Goal: Transaction & Acquisition: Download file/media

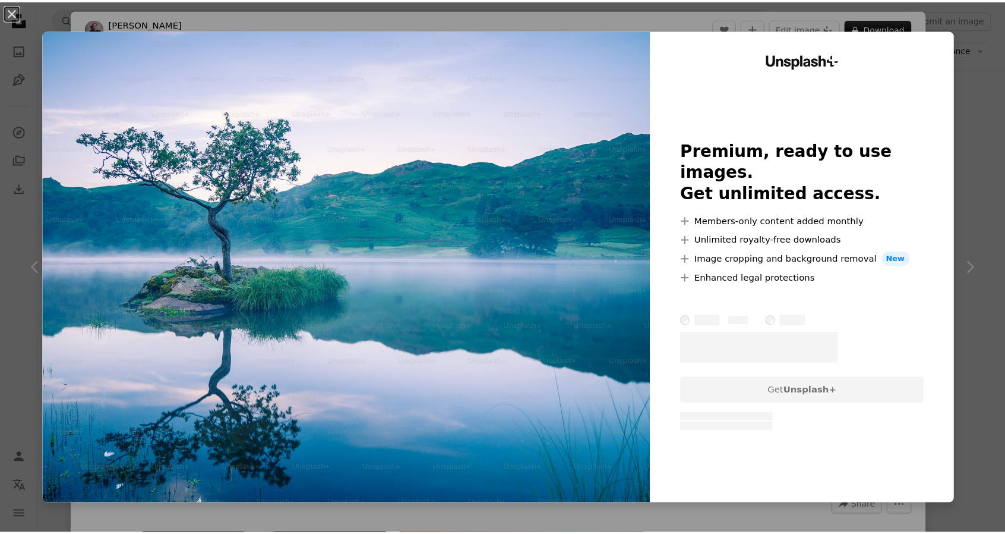
scroll to position [1643, 0]
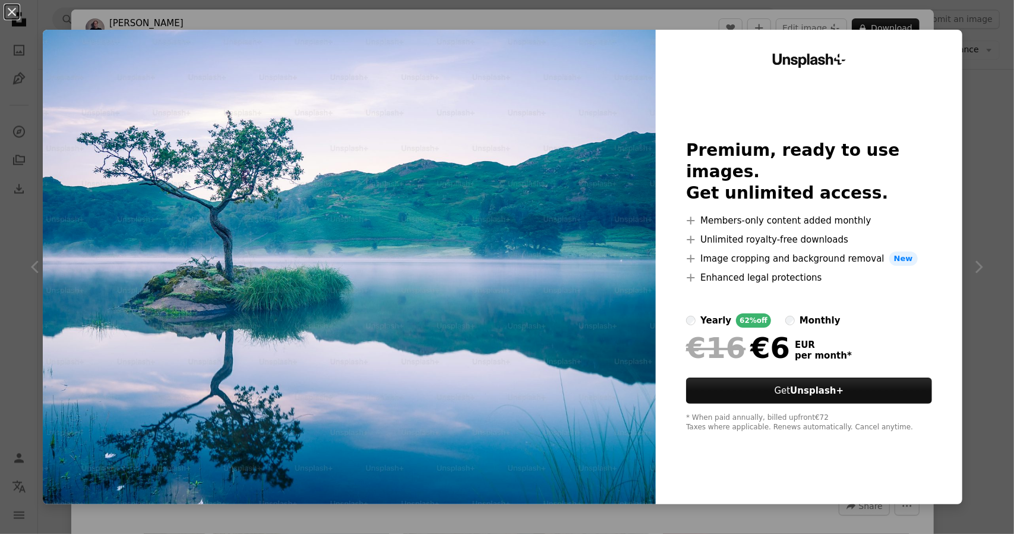
click at [977, 102] on div "An X shape Unsplash+ Premium, ready to use images. Get unlimited access. A plus…" at bounding box center [507, 267] width 1014 height 534
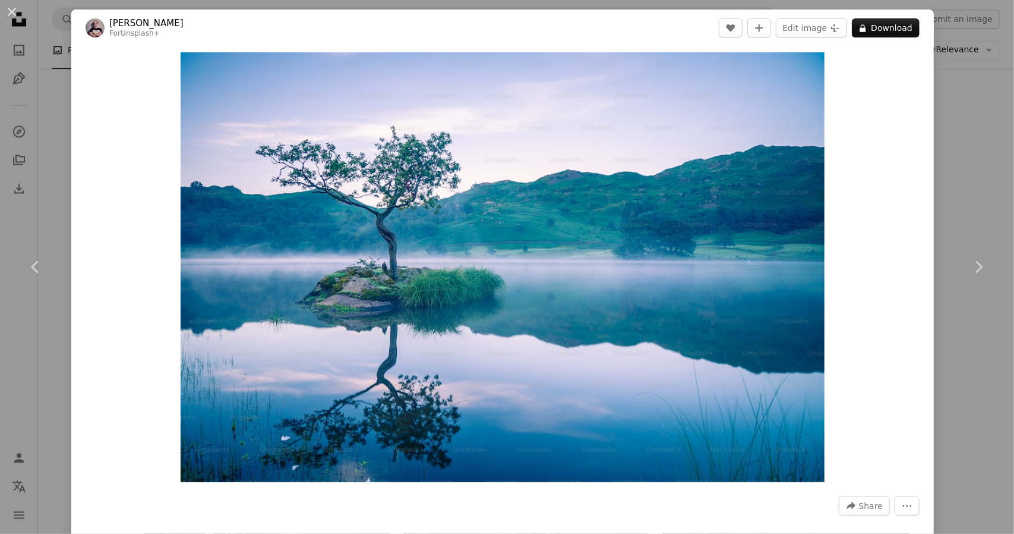
click at [34, 141] on div "An X shape Chevron left Chevron right [PERSON_NAME] For Unsplash+ A heart A plu…" at bounding box center [507, 267] width 1014 height 534
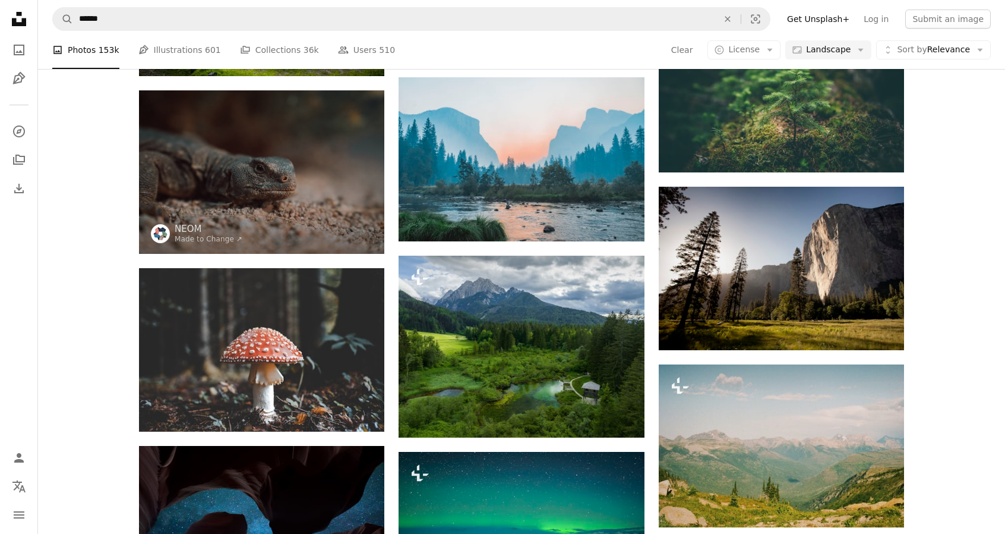
scroll to position [778, 0]
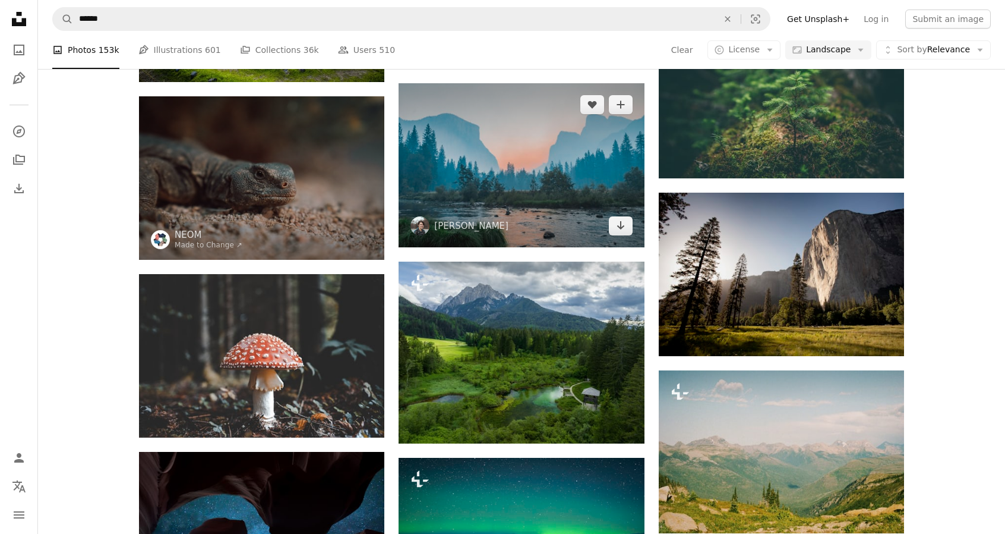
click at [533, 169] on img at bounding box center [521, 165] width 245 height 164
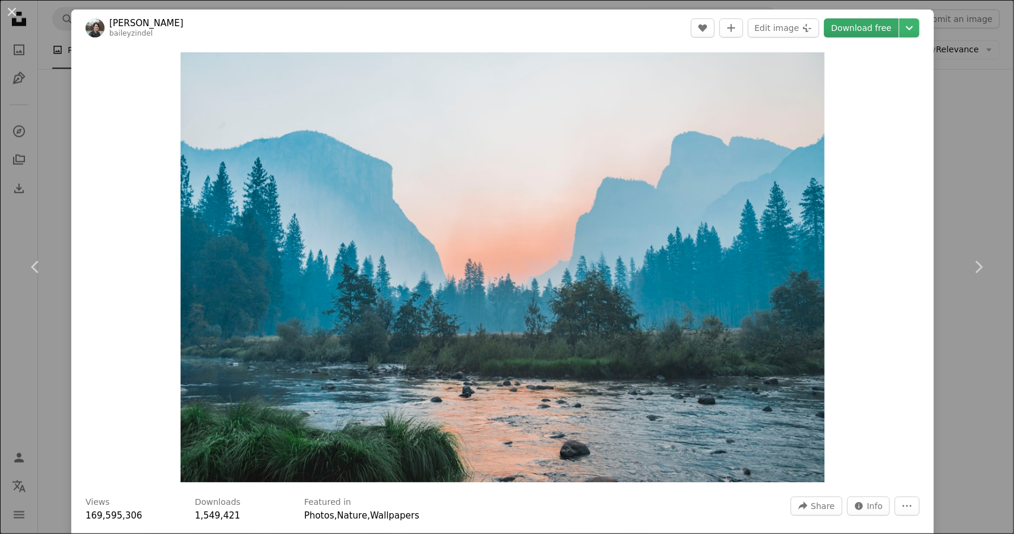
click at [862, 31] on link "Download free" at bounding box center [861, 27] width 75 height 19
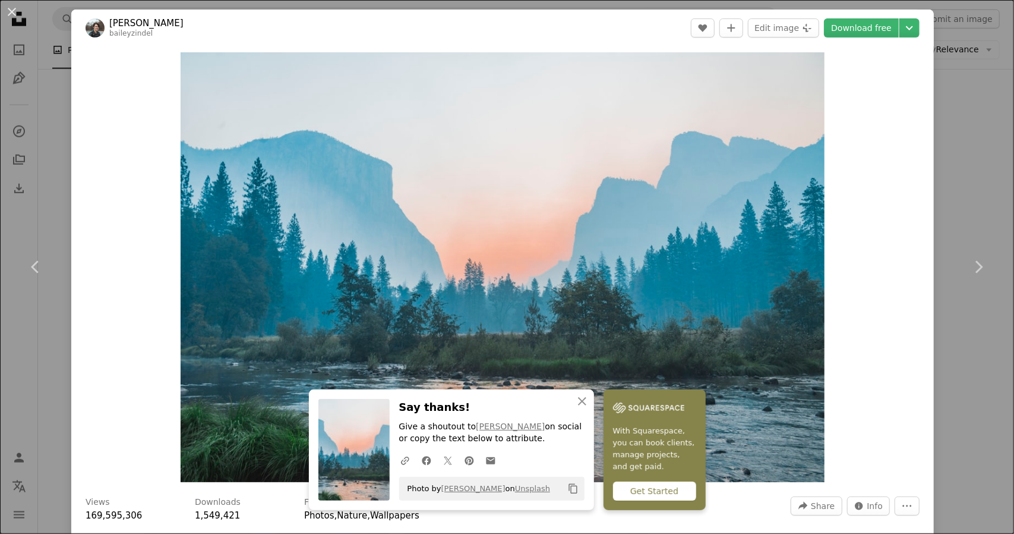
click at [949, 203] on div "An X shape Chevron left Chevron right An X shape Close Say thanks! Give a shout…" at bounding box center [507, 267] width 1014 height 534
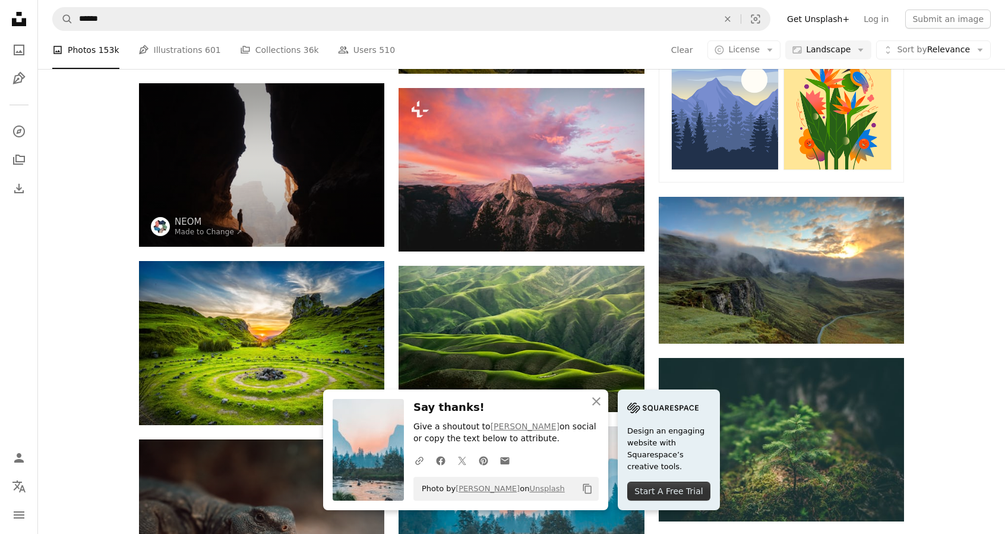
scroll to position [419, 0]
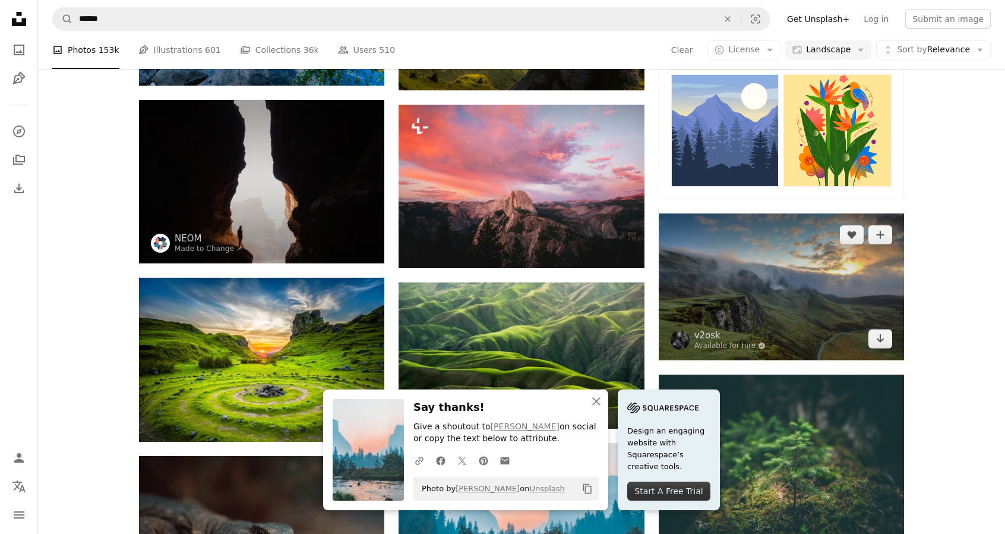
click at [721, 275] on img at bounding box center [781, 286] width 245 height 146
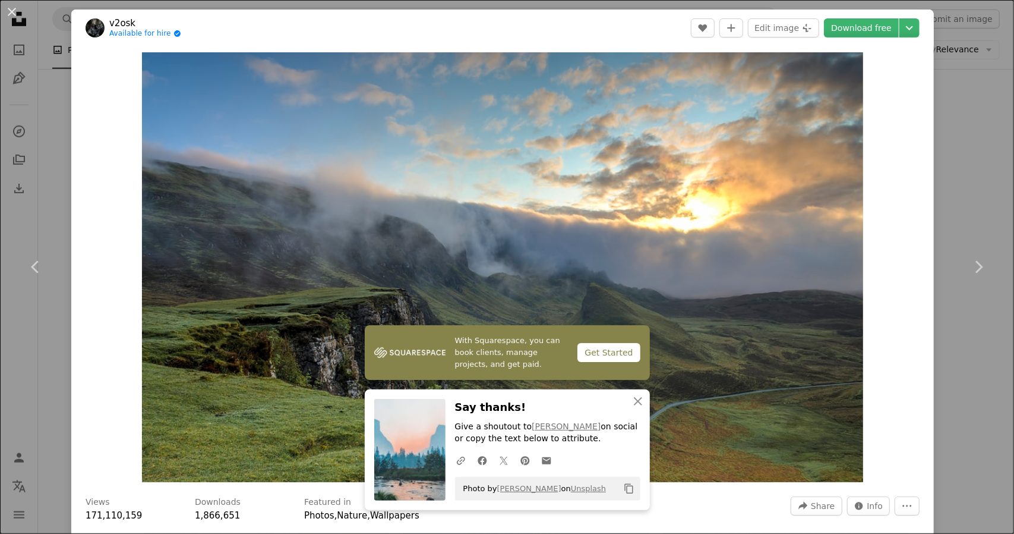
click at [969, 150] on div "An X shape Chevron left Chevron right With Squarespace, you can book clients, m…" at bounding box center [507, 267] width 1014 height 534
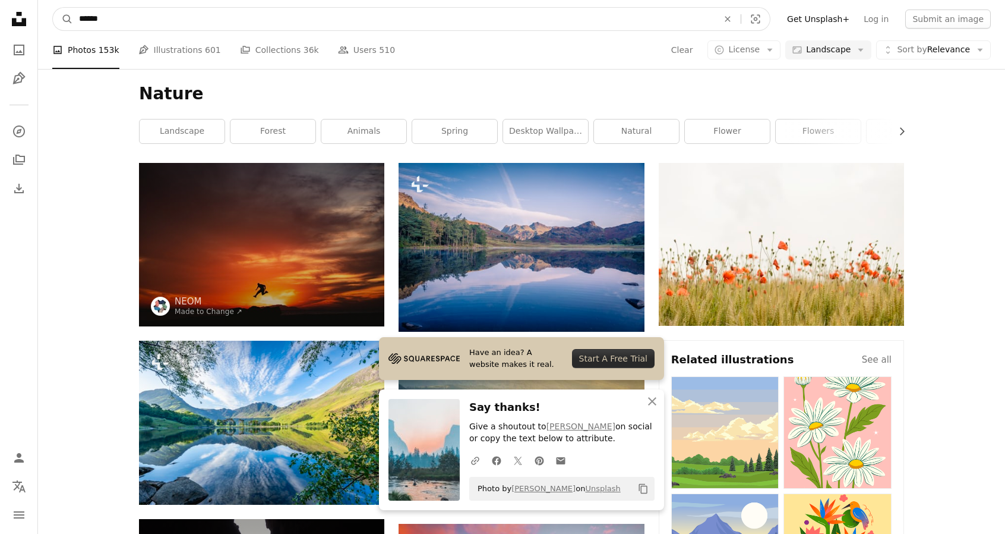
click at [139, 23] on input "******" at bounding box center [394, 19] width 642 height 23
type input "**********"
click button "A magnifying glass" at bounding box center [63, 19] width 20 height 23
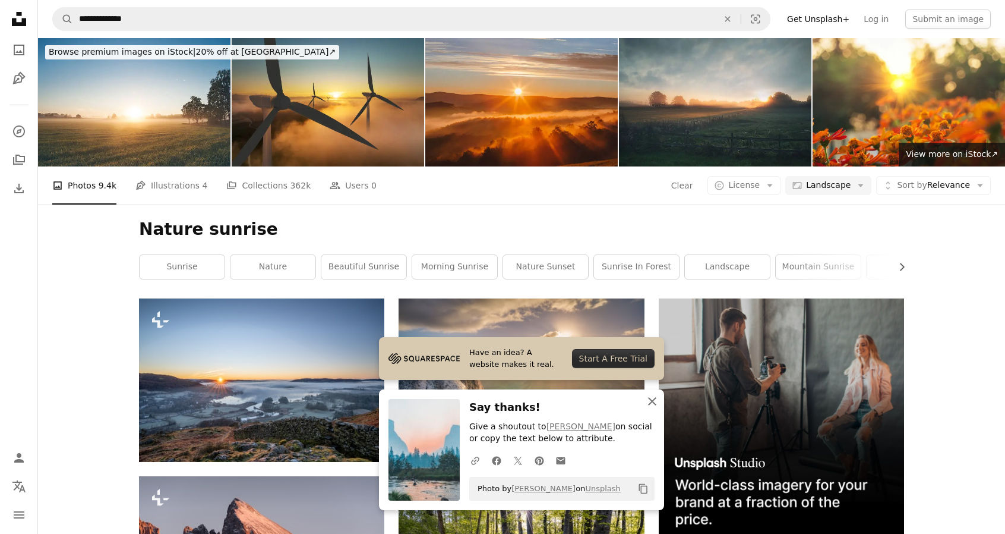
click at [654, 401] on icon "An X shape" at bounding box center [652, 401] width 14 height 14
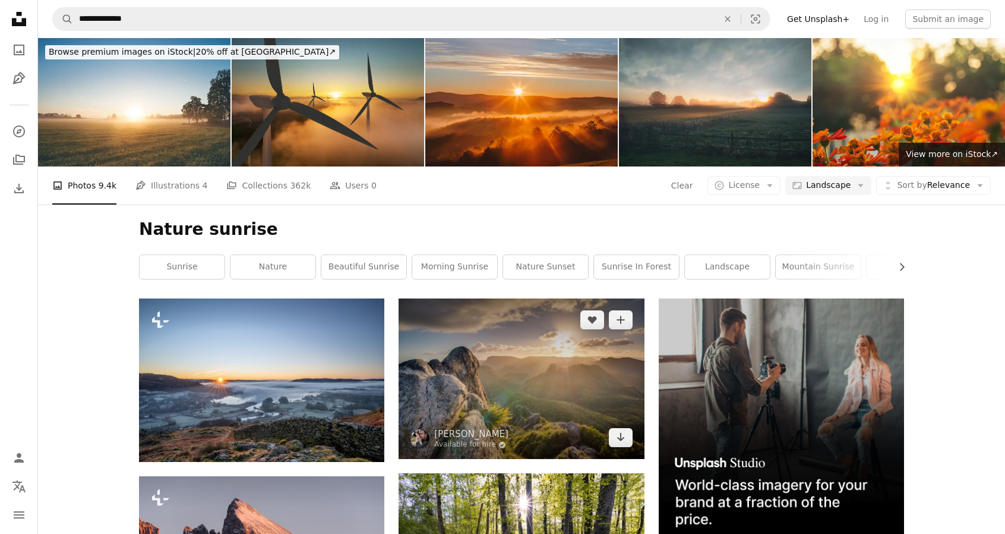
scroll to position [176, 0]
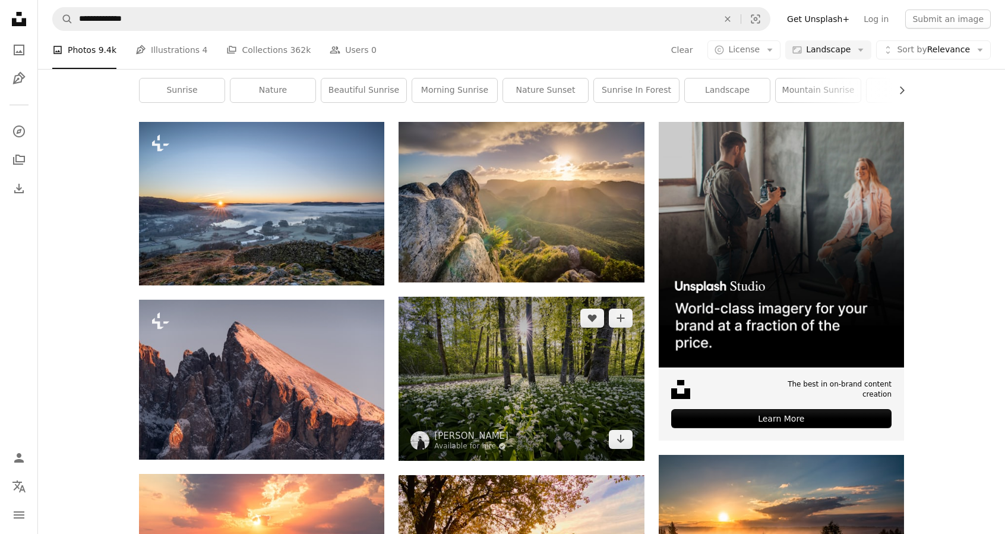
click at [531, 373] on img at bounding box center [521, 378] width 245 height 163
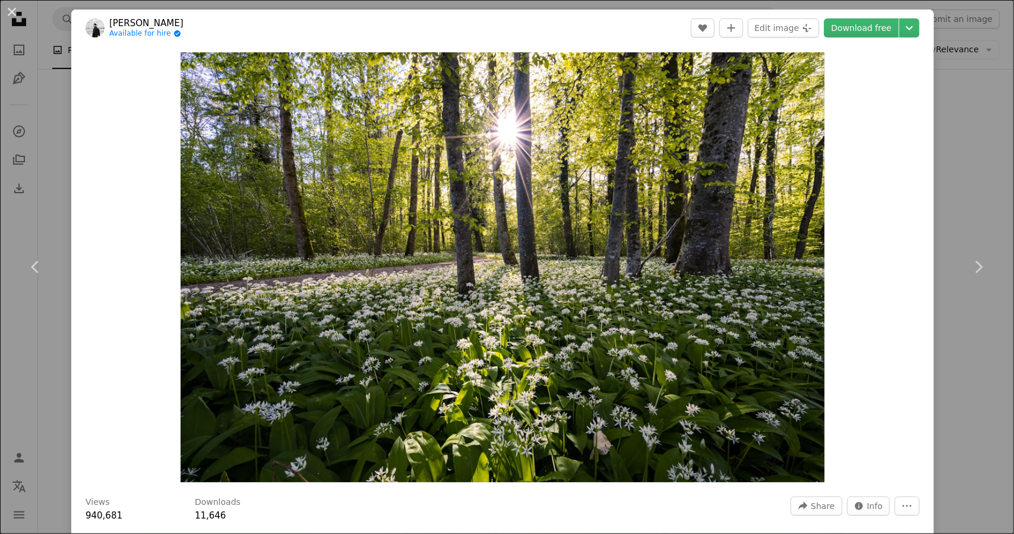
click at [982, 186] on div "An X shape Chevron left Chevron right [PERSON_NAME] Available for hire A checkm…" at bounding box center [507, 267] width 1014 height 534
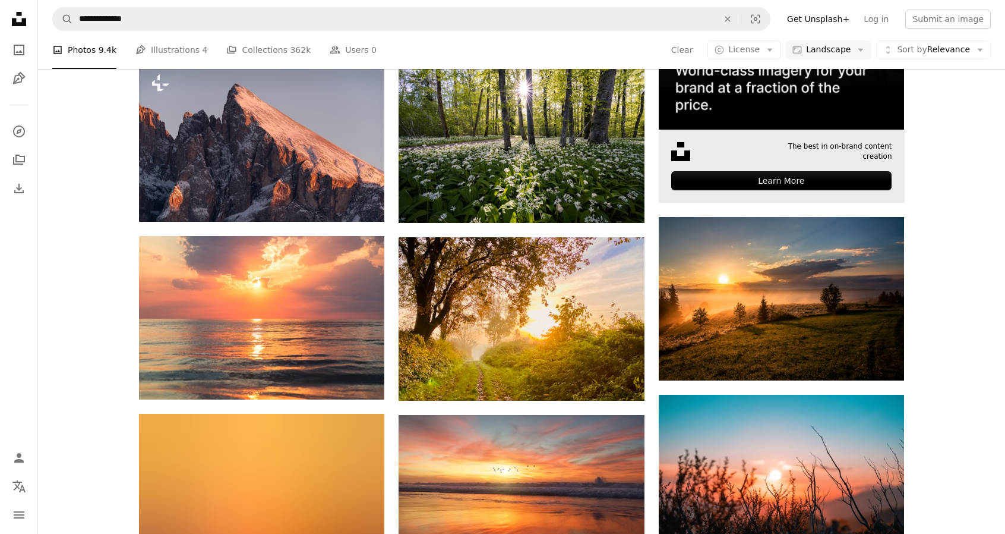
scroll to position [436, 0]
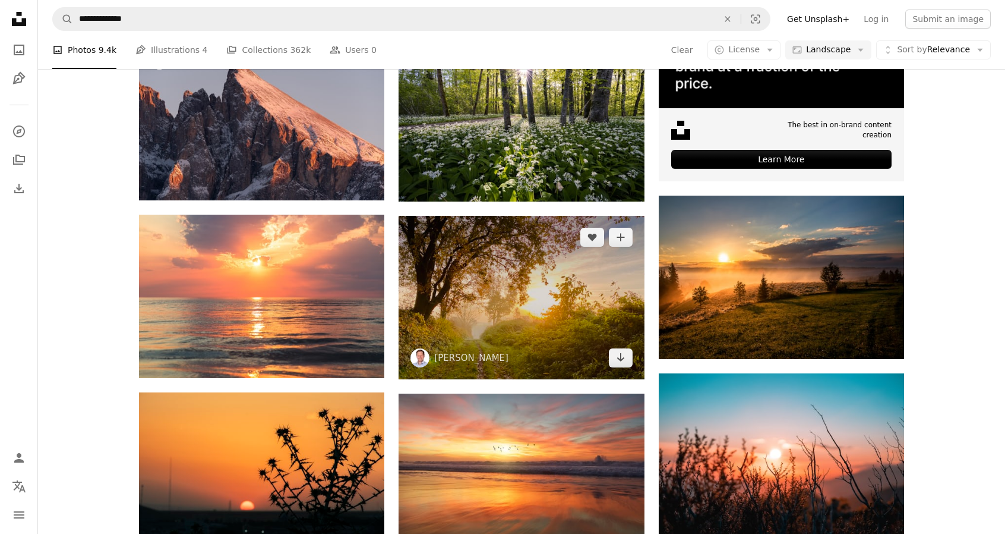
click at [638, 314] on img at bounding box center [521, 297] width 245 height 163
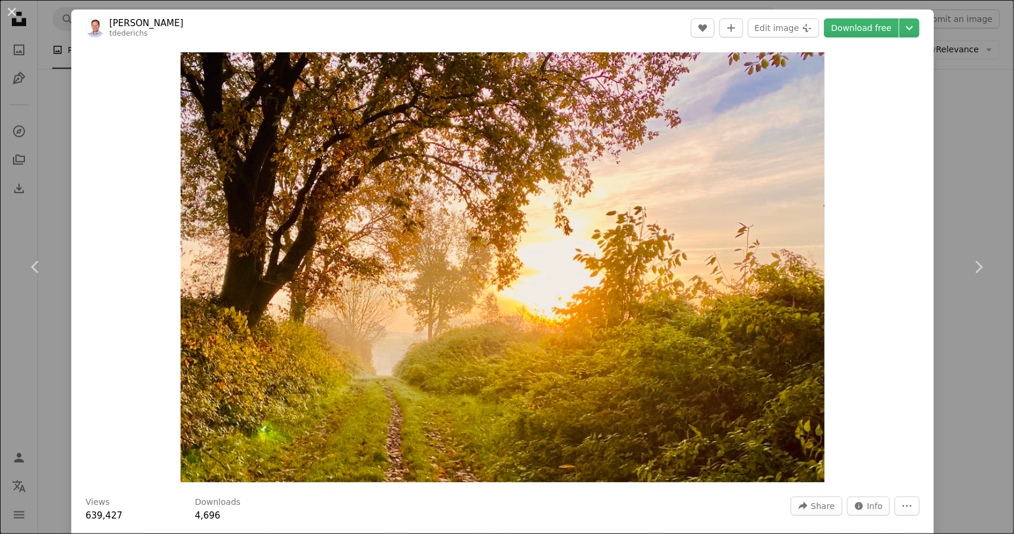
click at [967, 195] on div "An X shape Chevron left Chevron right [PERSON_NAME] tdederichs A heart A plus s…" at bounding box center [507, 267] width 1014 height 534
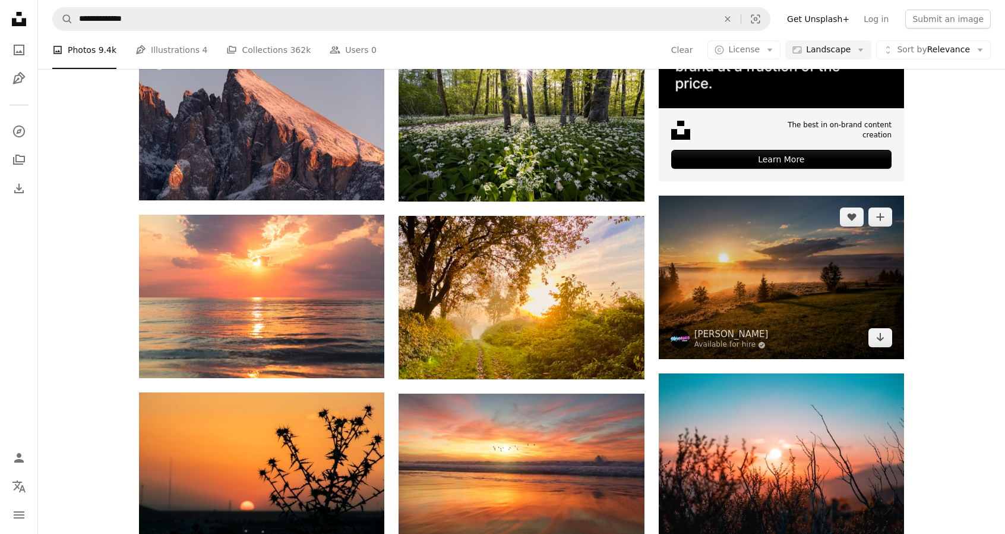
click at [849, 263] on img at bounding box center [781, 276] width 245 height 163
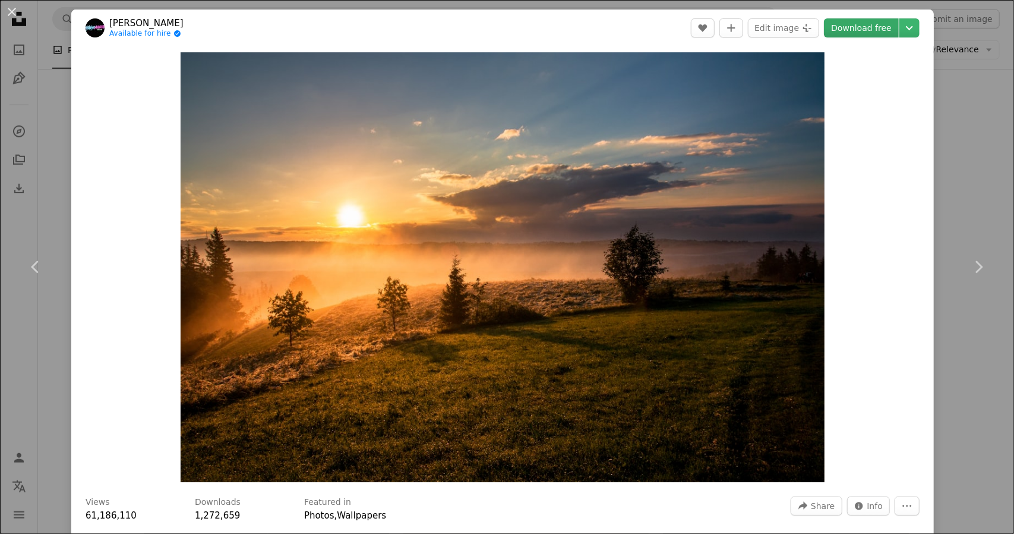
click at [851, 31] on link "Download free" at bounding box center [861, 27] width 75 height 19
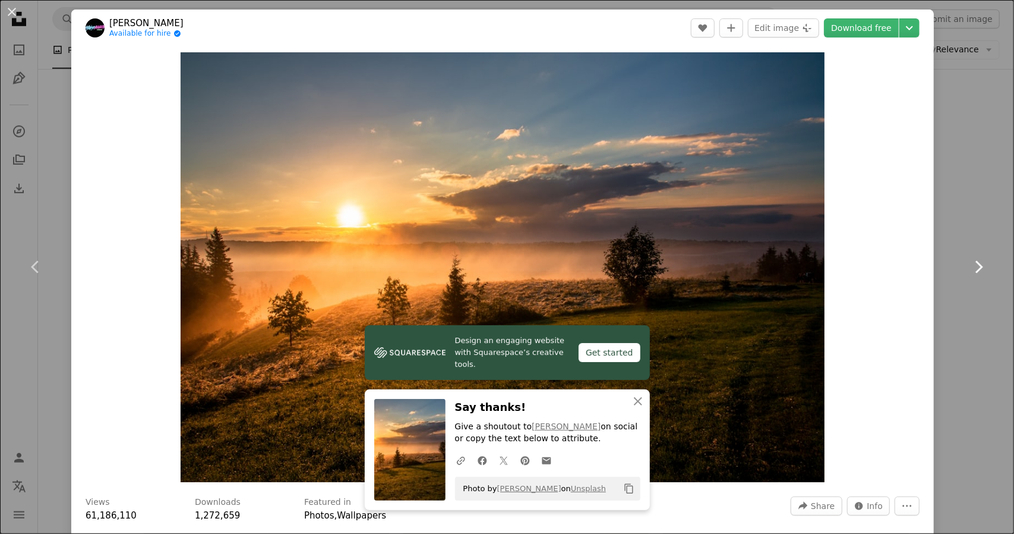
click at [972, 236] on link "Chevron right" at bounding box center [978, 267] width 71 height 114
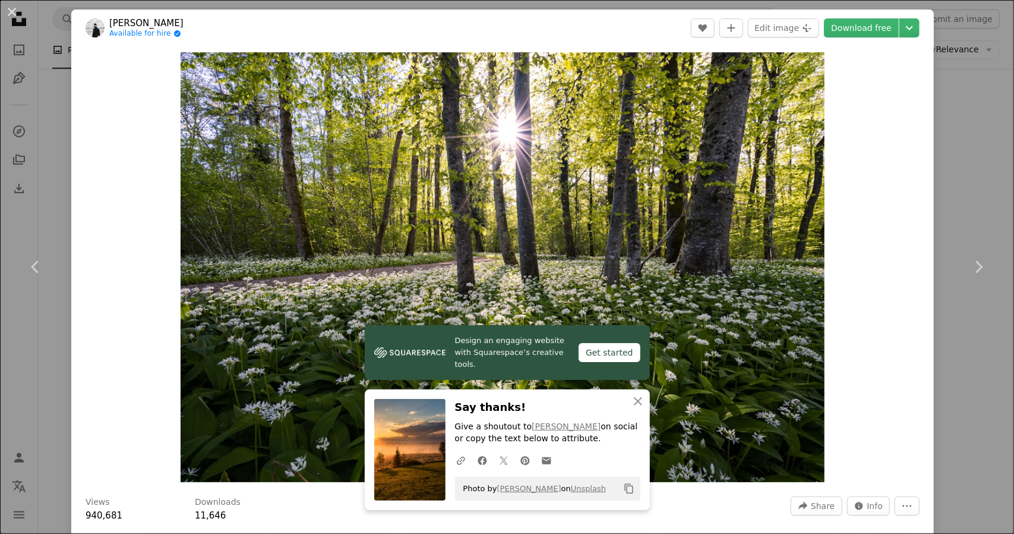
click at [938, 176] on div "An X shape Chevron left Chevron right Design an engaging website with Squarespa…" at bounding box center [507, 267] width 1014 height 534
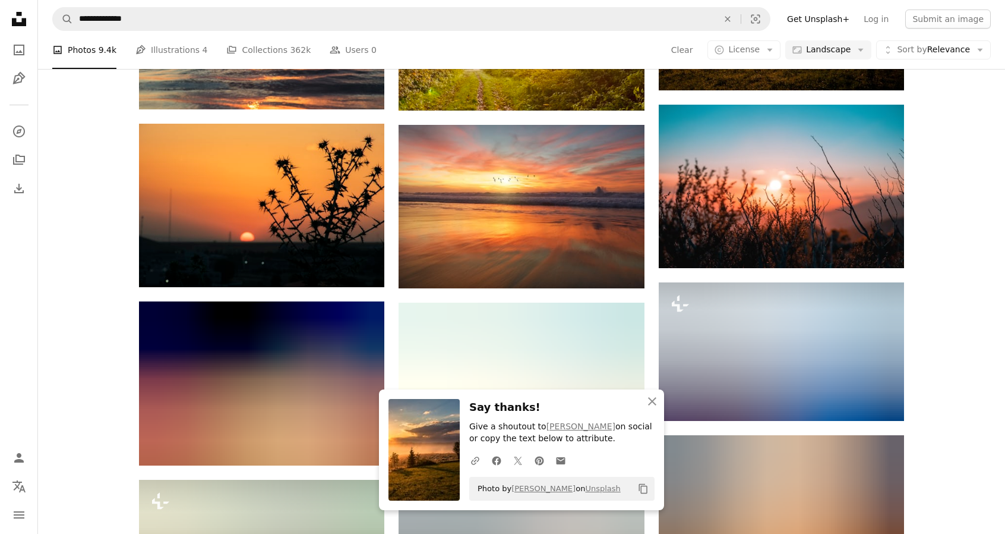
scroll to position [705, 0]
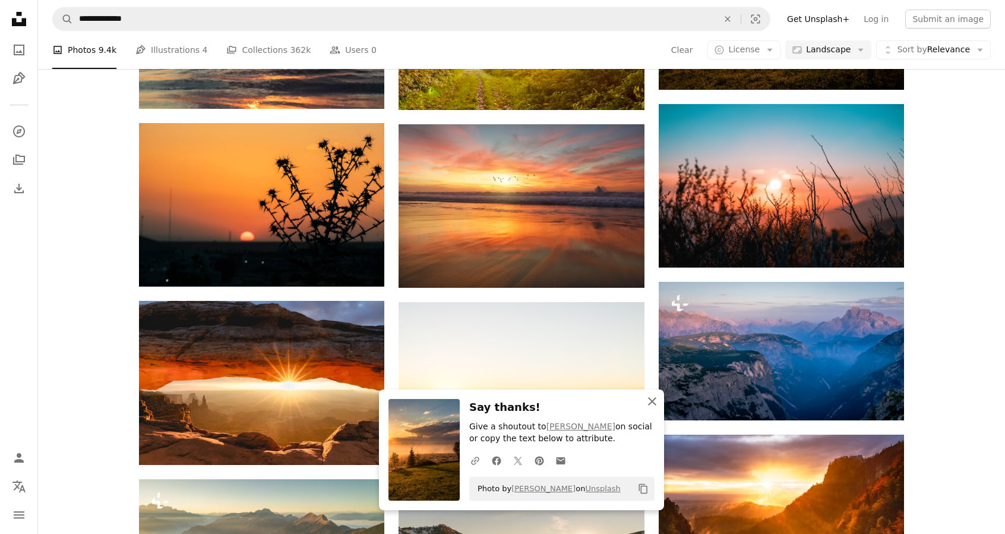
click at [652, 402] on icon "button" at bounding box center [652, 401] width 8 height 8
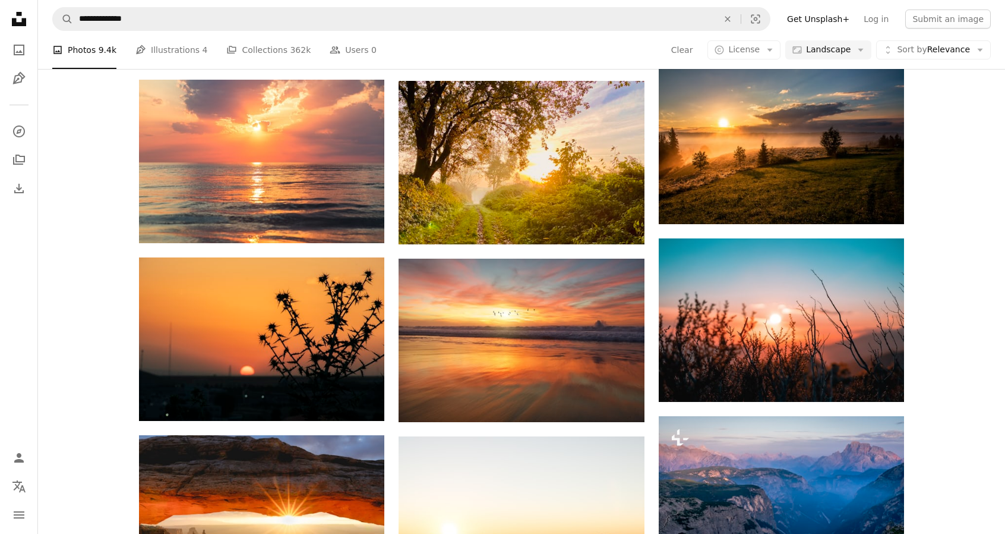
scroll to position [569, 0]
